Goal: Information Seeking & Learning: Learn about a topic

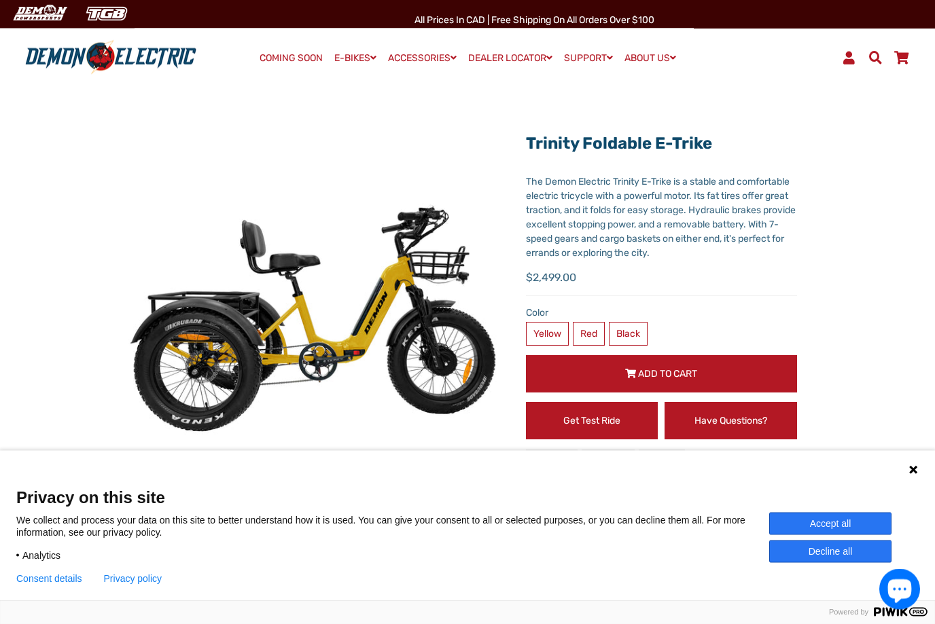
scroll to position [40, 0]
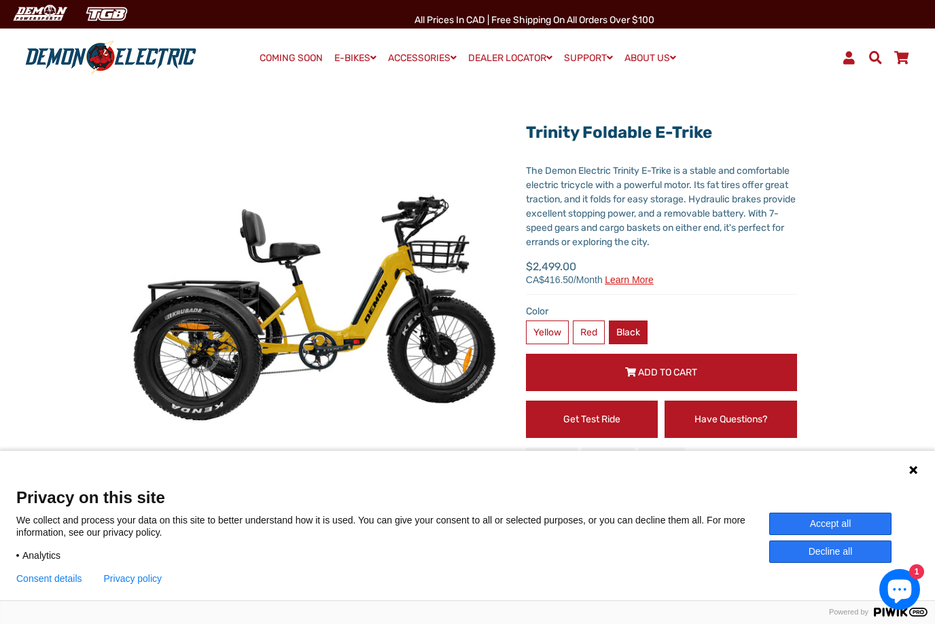
click at [644, 324] on label "Black" at bounding box center [628, 333] width 39 height 24
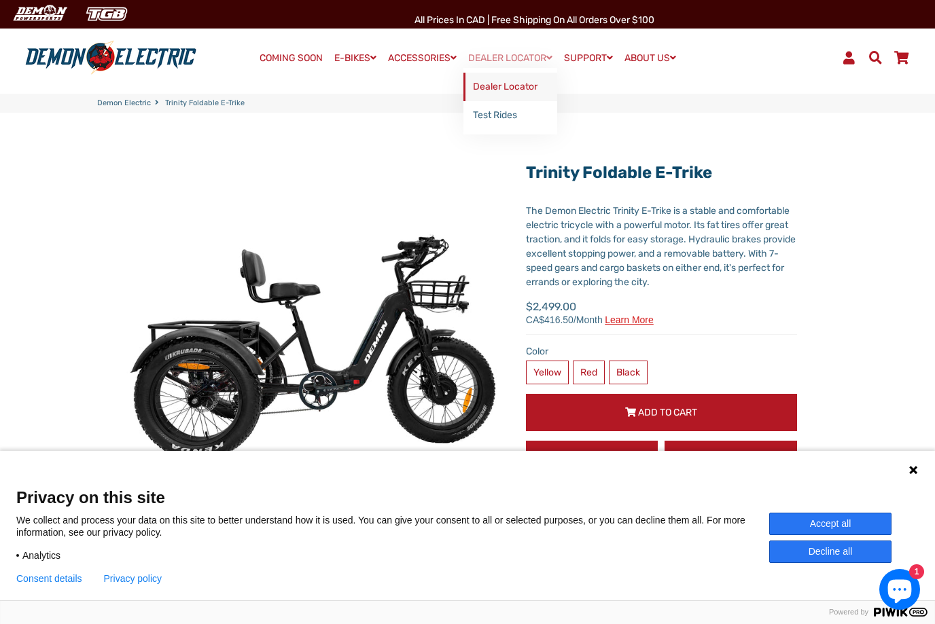
click at [520, 90] on link "Dealer Locator" at bounding box center [510, 87] width 94 height 29
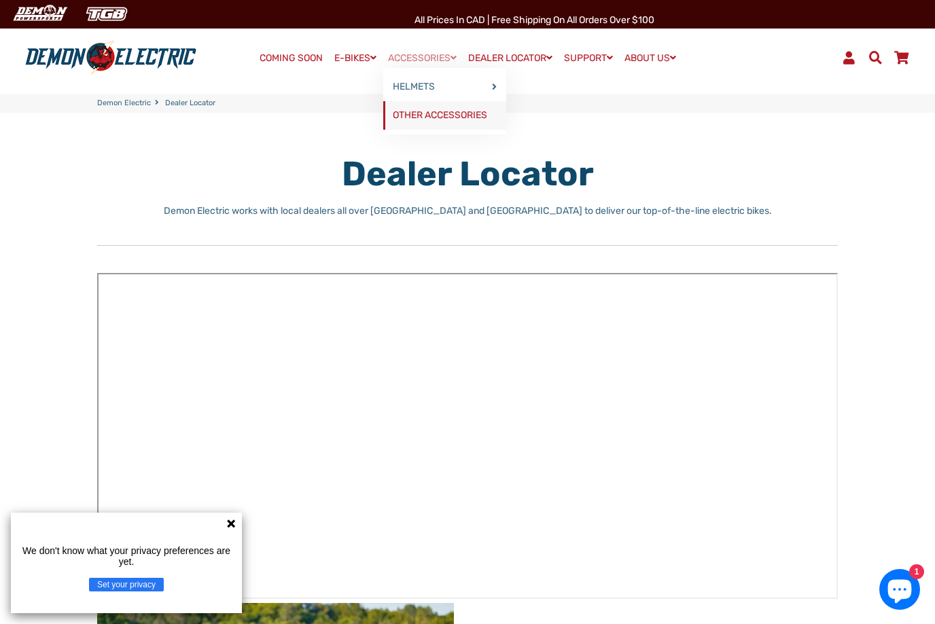
click at [454, 115] on link "OTHER ACCESSORIES" at bounding box center [444, 115] width 123 height 29
click at [230, 539] on div "We don't know what your privacy preferences are yet. Set your privacy" at bounding box center [126, 563] width 231 height 101
click at [230, 528] on icon at bounding box center [231, 523] width 11 height 11
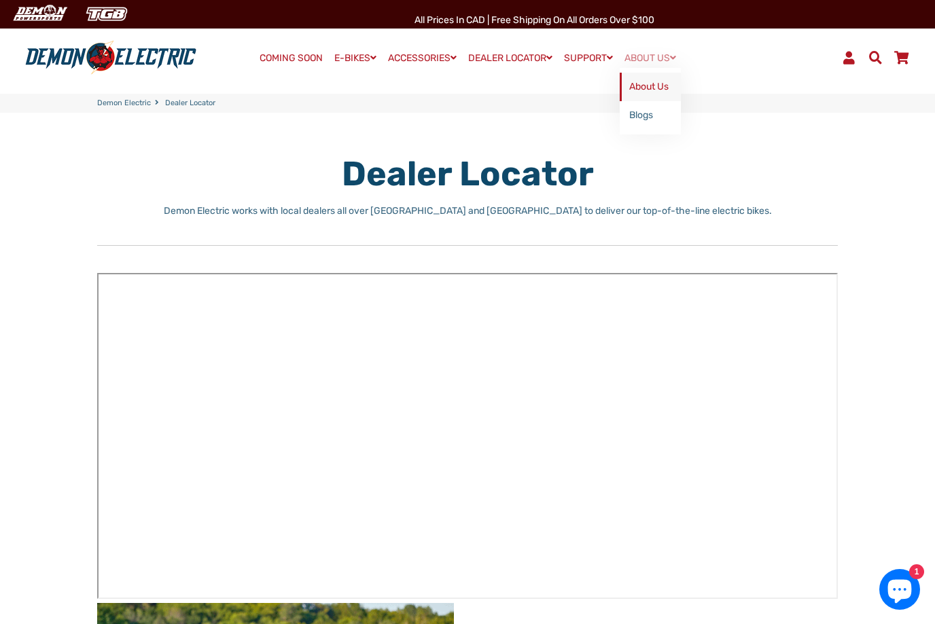
click at [673, 86] on link "About Us" at bounding box center [650, 87] width 61 height 29
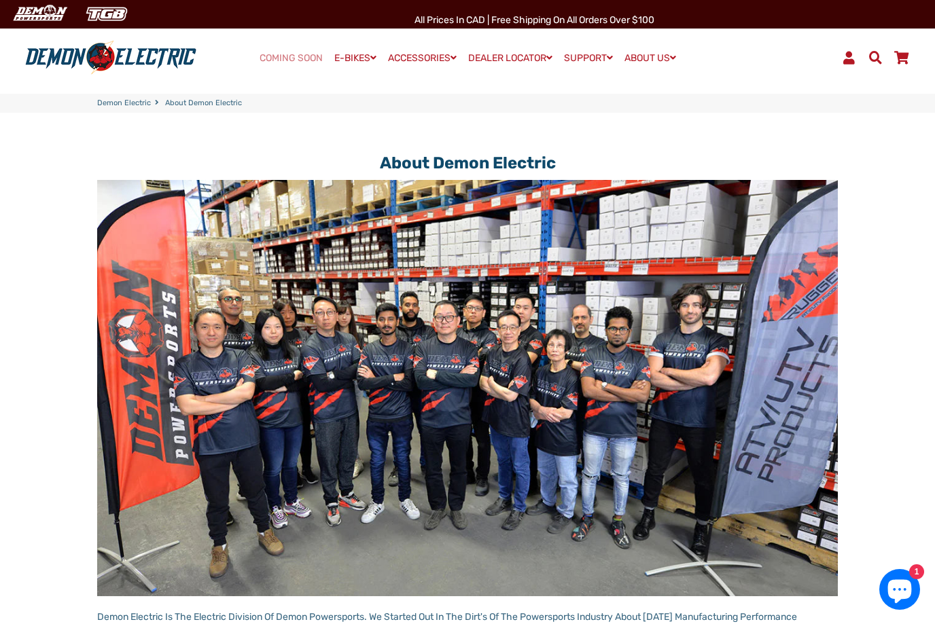
click at [284, 60] on link "COMING SOON" at bounding box center [291, 58] width 73 height 19
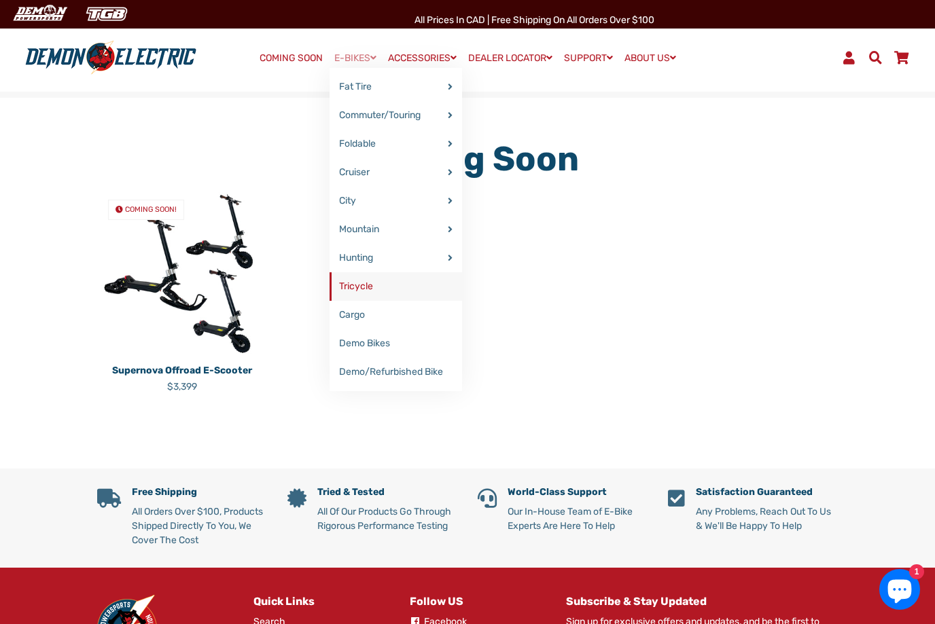
click at [348, 294] on link "Tricycle" at bounding box center [395, 286] width 132 height 29
